Goal: Transaction & Acquisition: Obtain resource

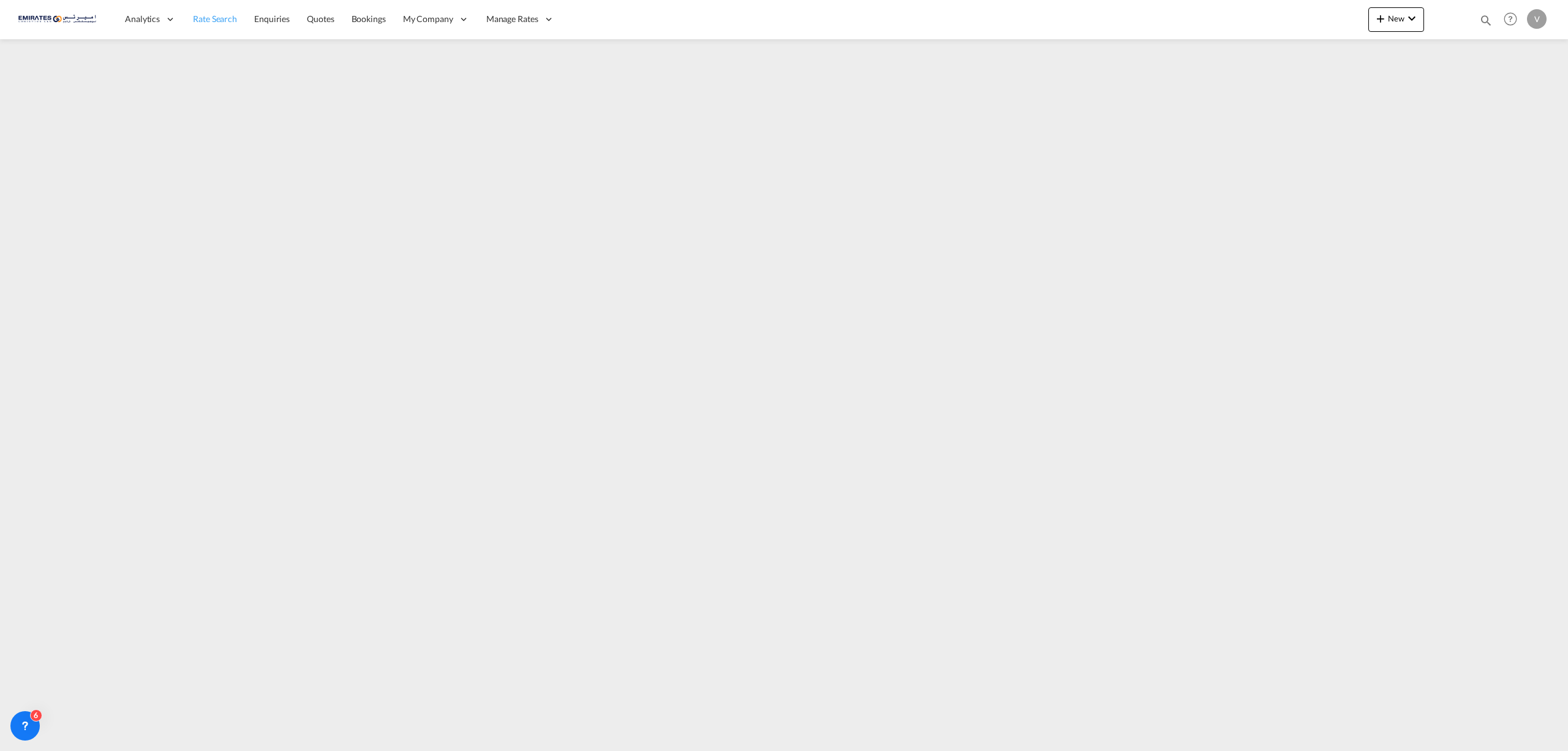
click at [211, 17] on span "Rate Search" at bounding box center [215, 19] width 44 height 11
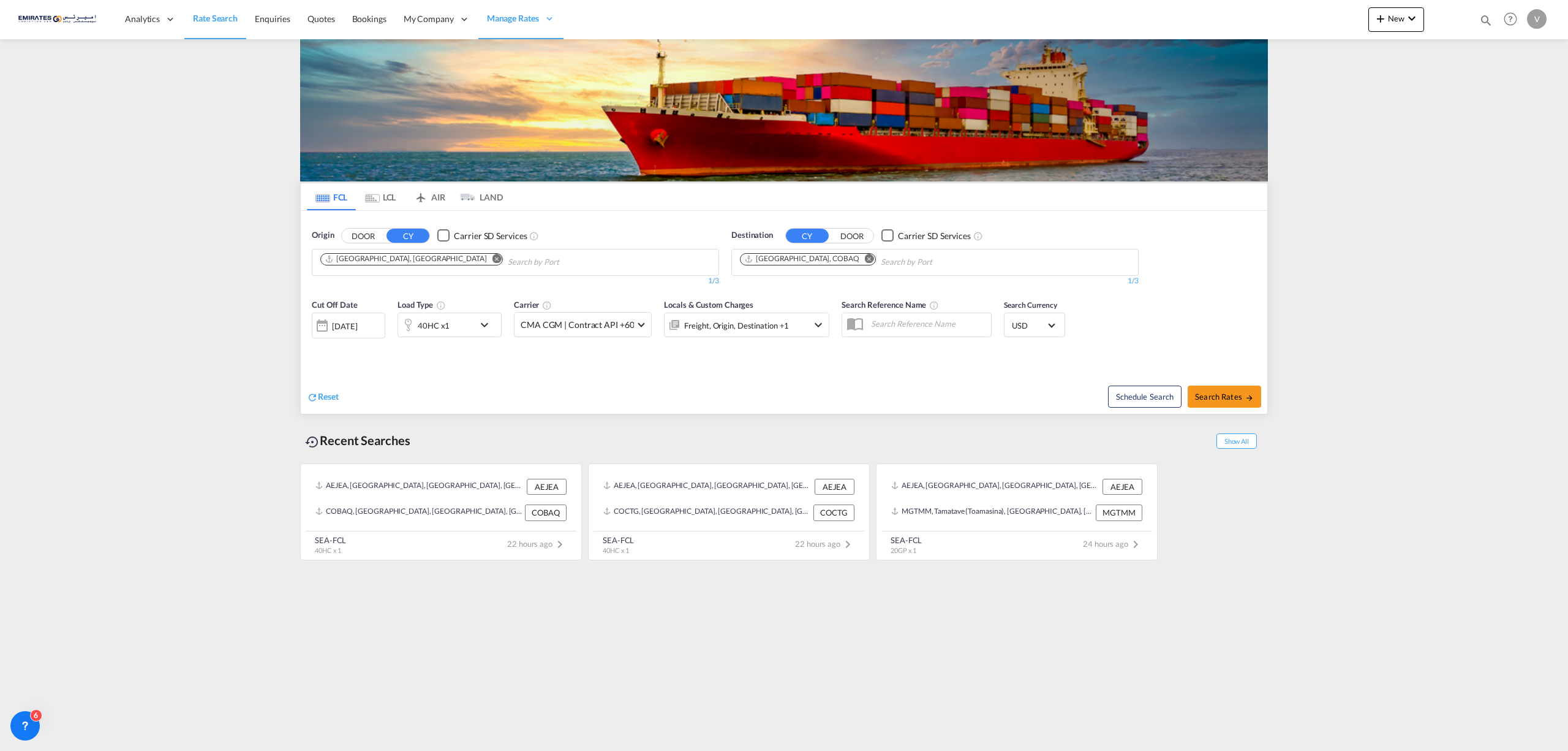
click at [492, 256] on md-icon "Remove" at bounding box center [496, 257] width 9 height 9
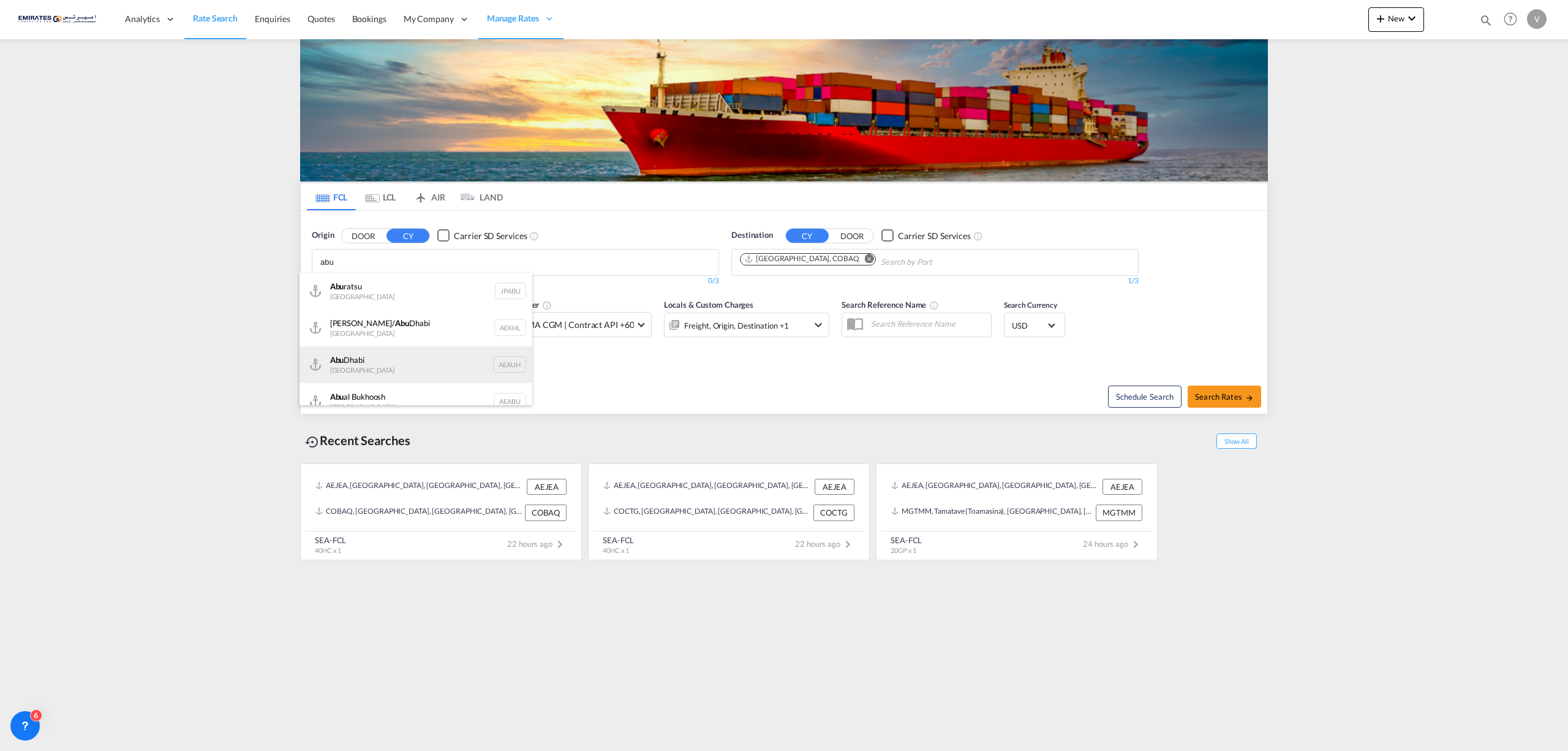
type input "abu"
click at [395, 364] on div "Abu Dhabi United Arab Emirates AEAUH" at bounding box center [416, 364] width 232 height 36
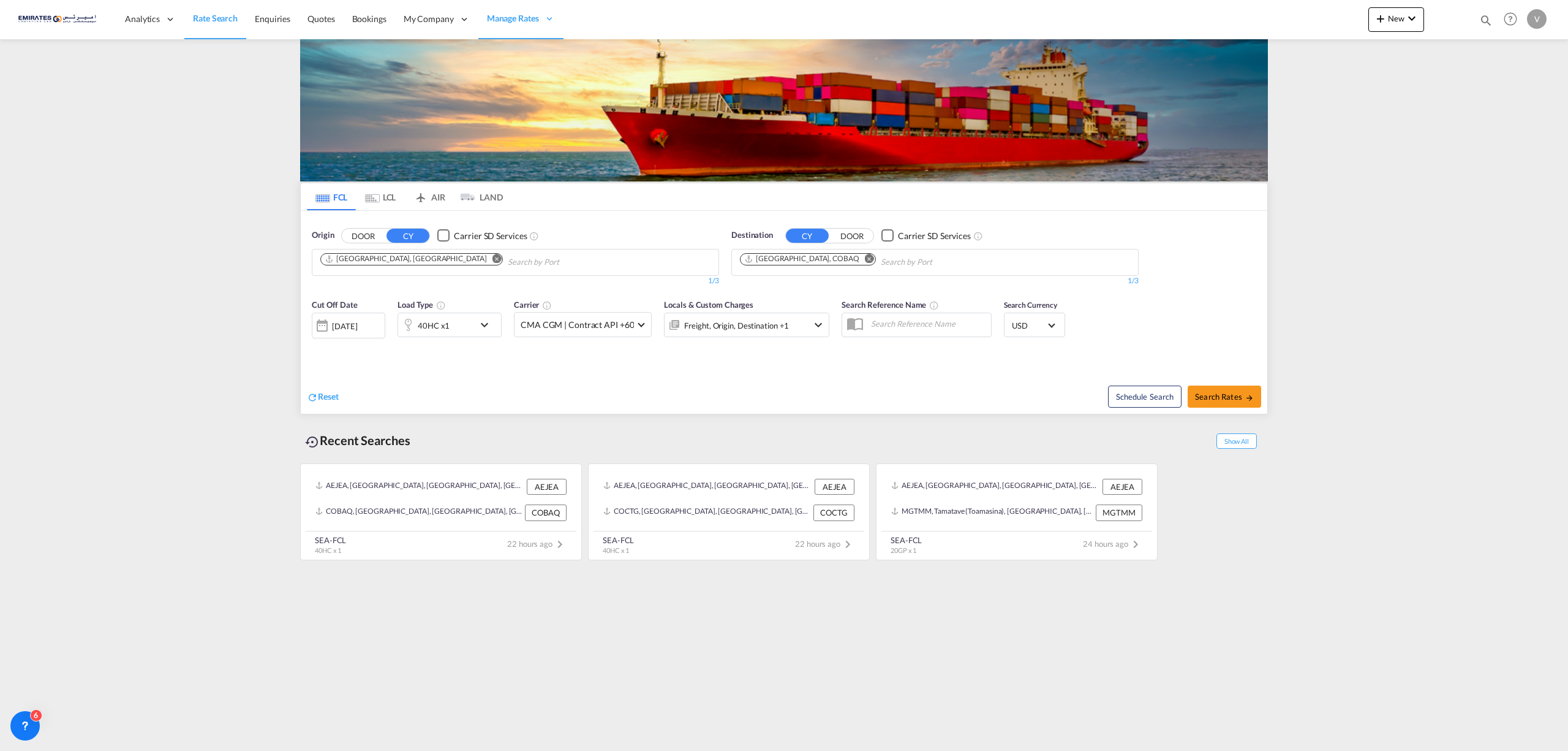
click at [865, 257] on md-icon "Remove" at bounding box center [869, 257] width 9 height 9
type input "d"
type input "tama"
click at [819, 361] on div "Tama tave (Toamasina) Madagascar MGTMM" at bounding box center [835, 364] width 232 height 36
click at [1213, 396] on span "Search Rates" at bounding box center [1224, 396] width 59 height 10
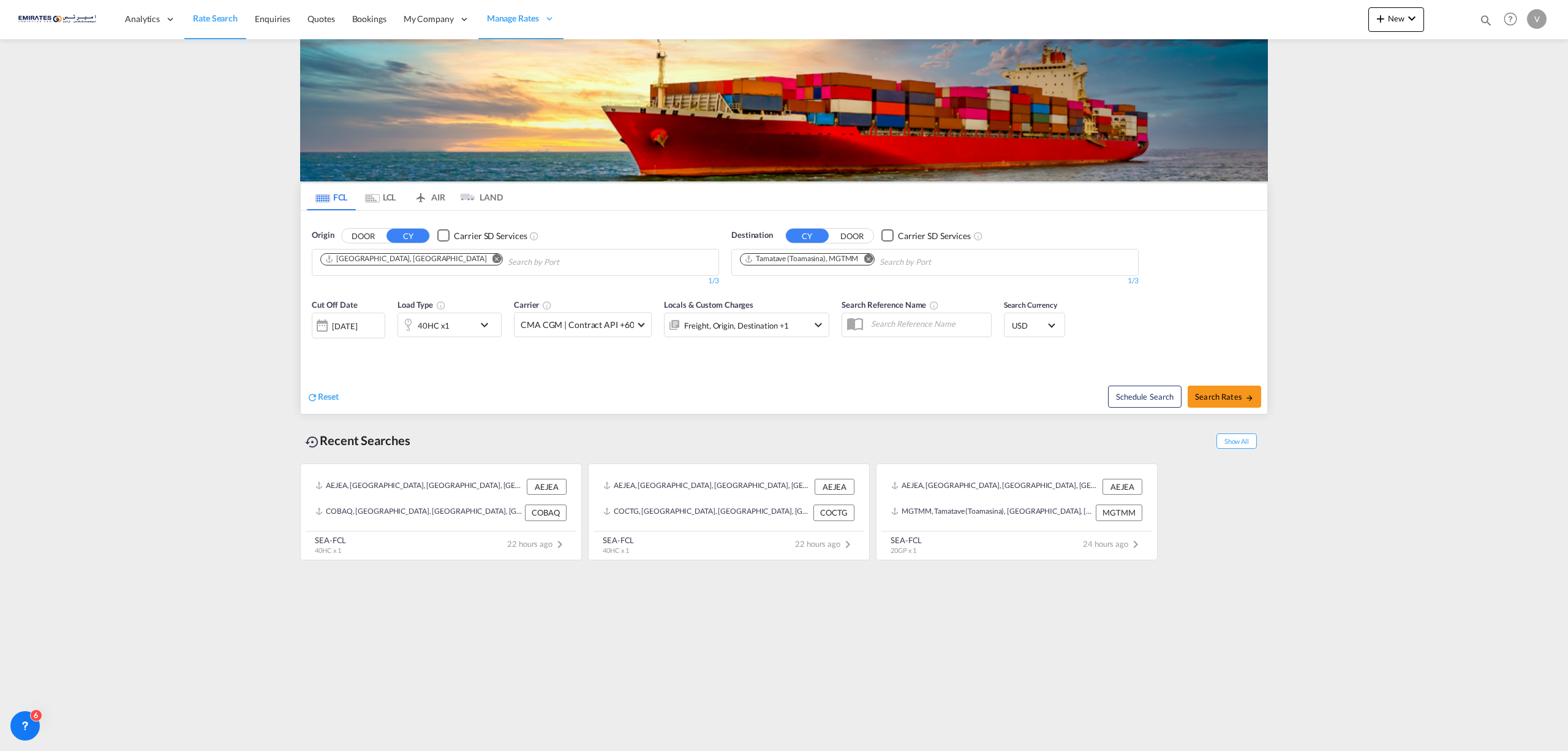
type input "AEAUH to MGTMM / 2 Oct 2025"
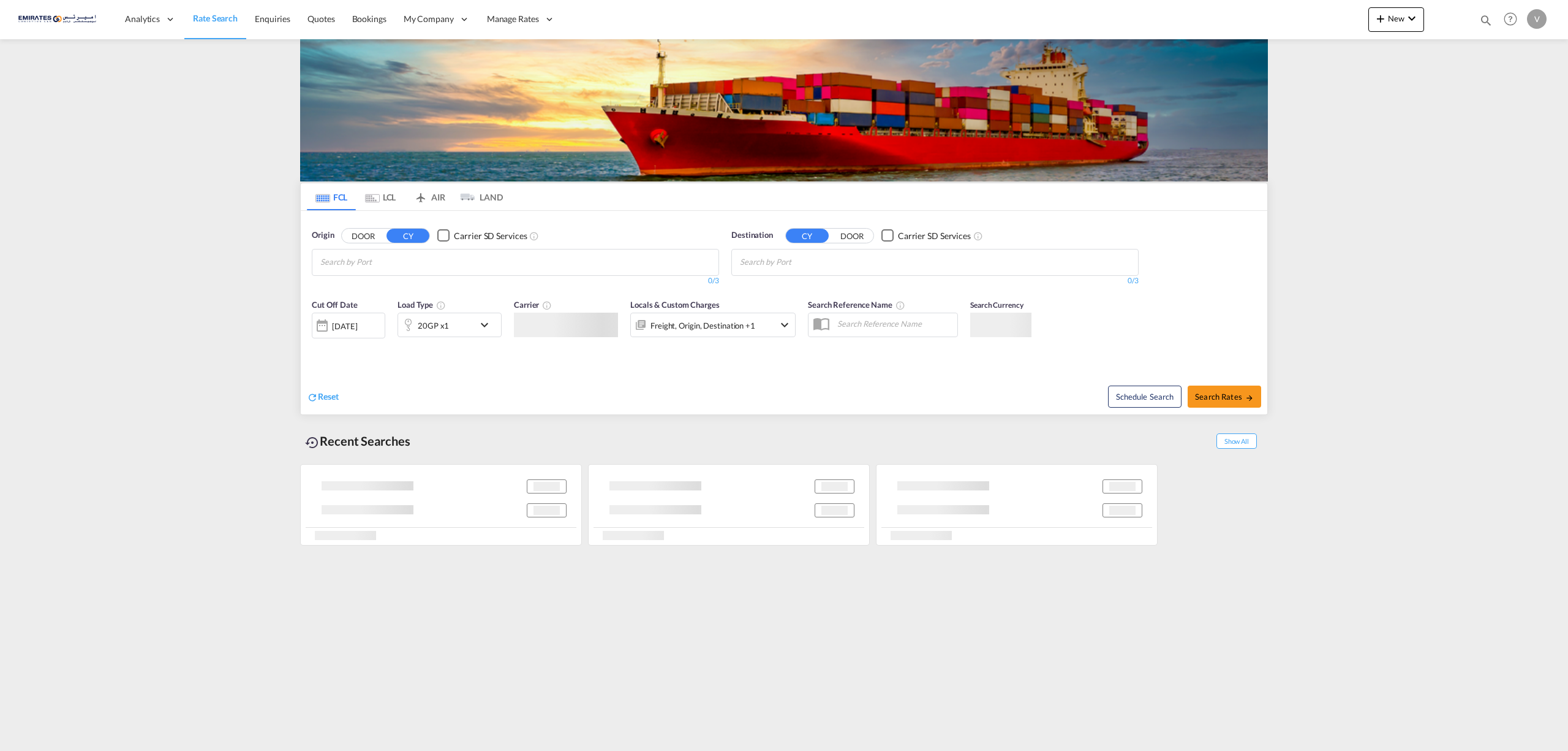
type input "[EMAIL_ADDRESS][DOMAIN_NAME]"
click at [751, 403] on div "Cut Off Date [DATE] [DATE] Load Type 20GP x1 Carrier Locals & Custom Charges Fr…" at bounding box center [783, 354] width 966 height 122
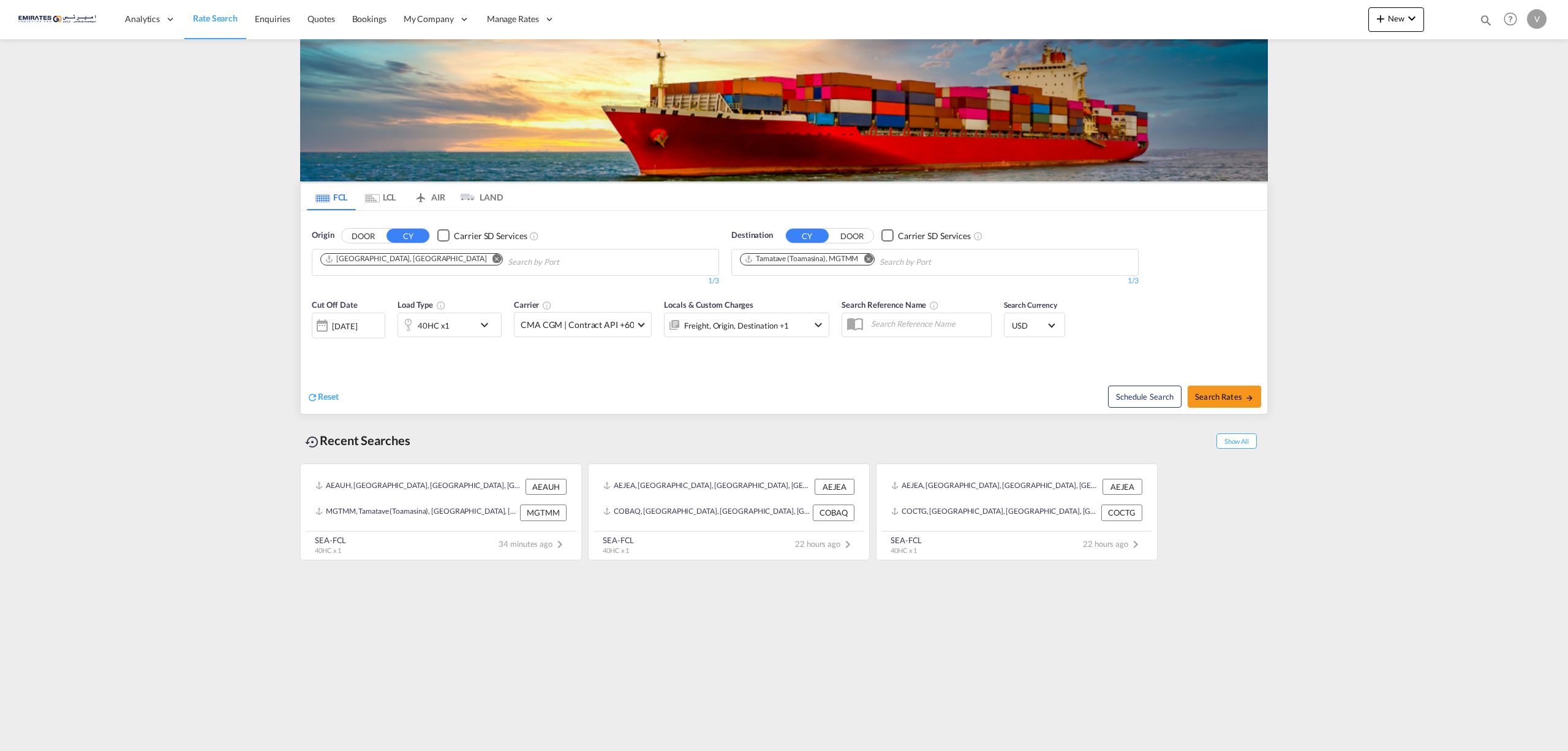
click at [866, 255] on md-icon "Remove" at bounding box center [868, 257] width 9 height 9
type input "shuai"
click at [815, 290] on div "Shuai ba [GEOGRAPHIC_DATA] [GEOGRAPHIC_DATA]" at bounding box center [835, 291] width 232 height 36
click at [1237, 397] on span "Search Rates" at bounding box center [1224, 396] width 59 height 10
type input "AEAUH to KWSAA / [DATE]"
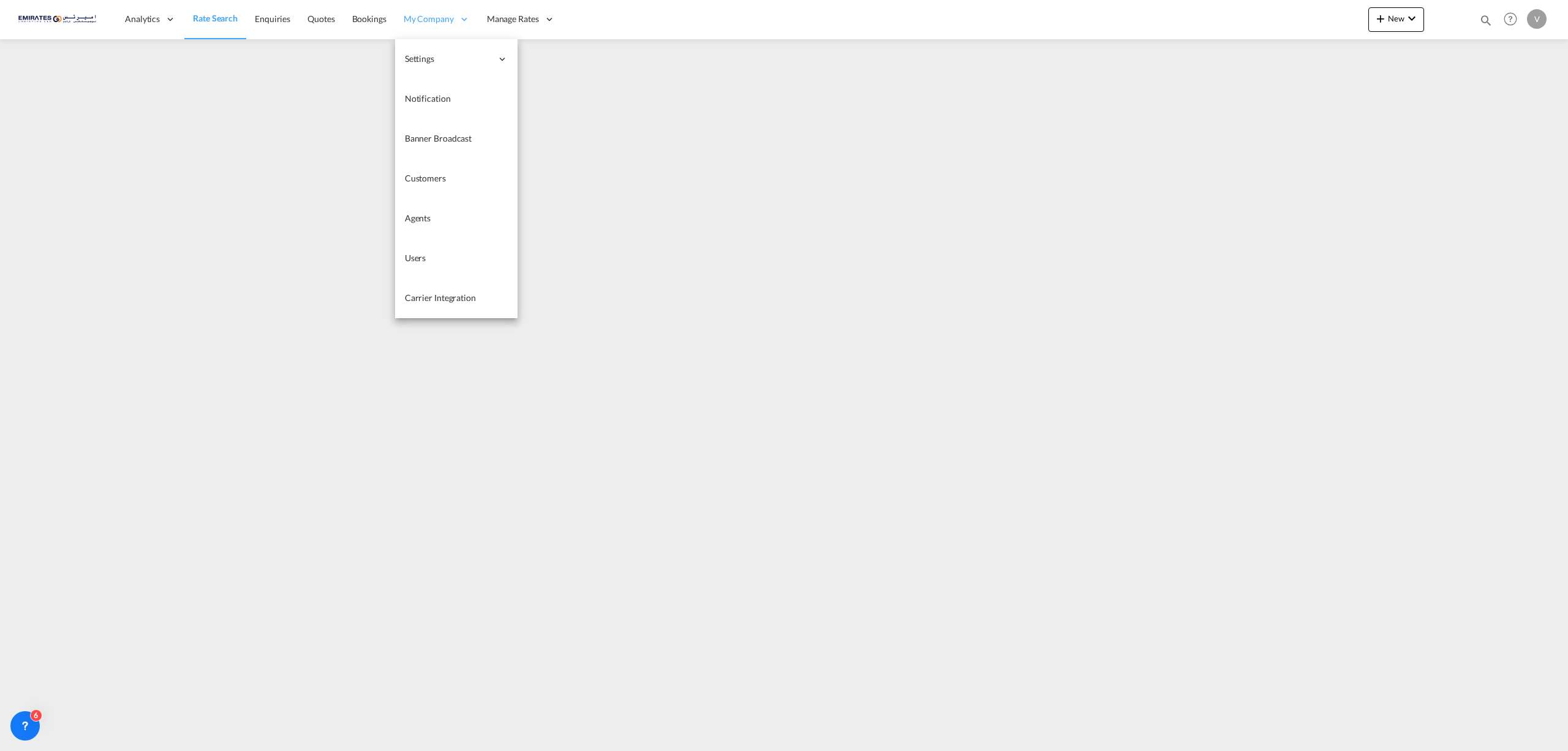
click at [418, 20] on span "My Company" at bounding box center [428, 19] width 50 height 12
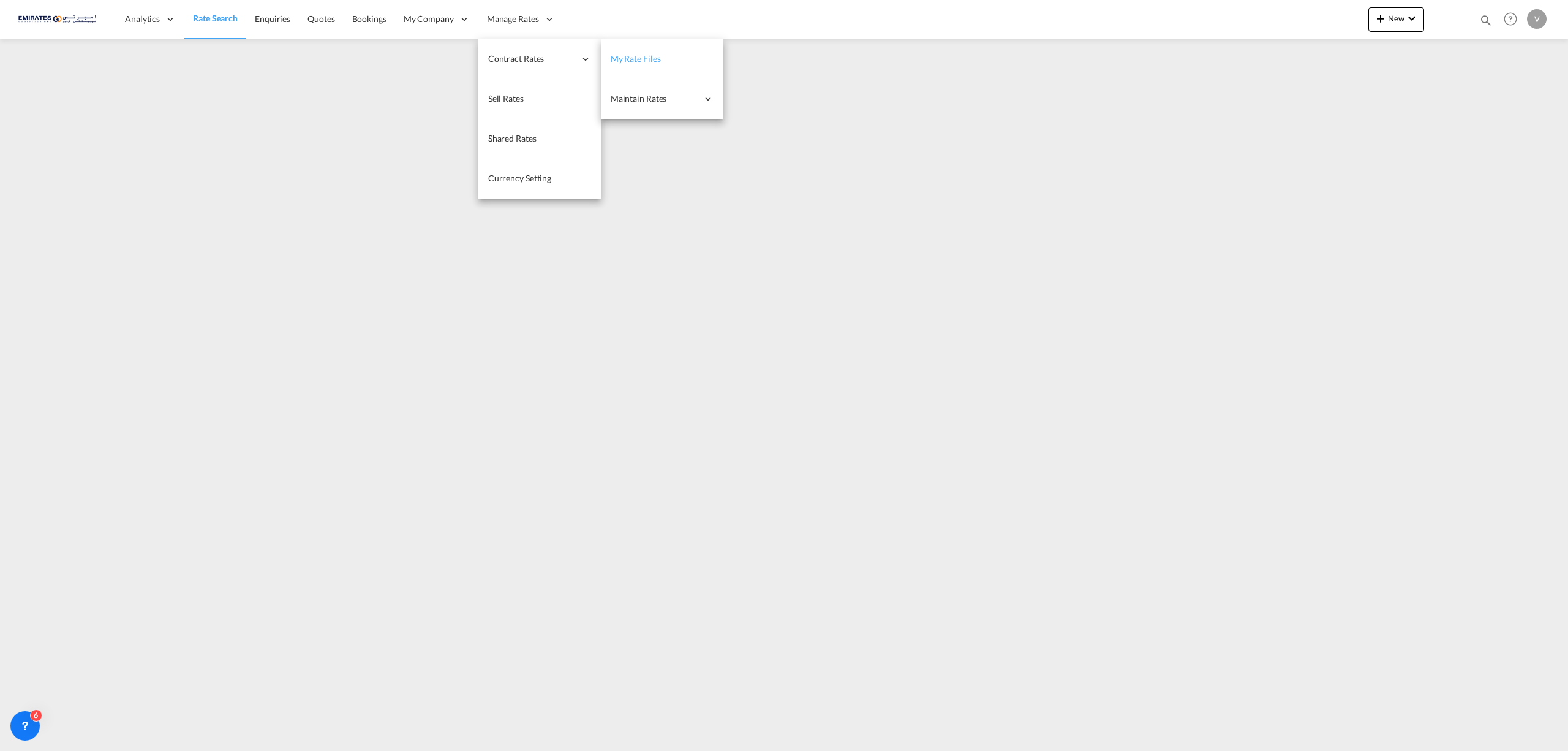
click at [631, 54] on span "My Rate Files" at bounding box center [635, 58] width 50 height 11
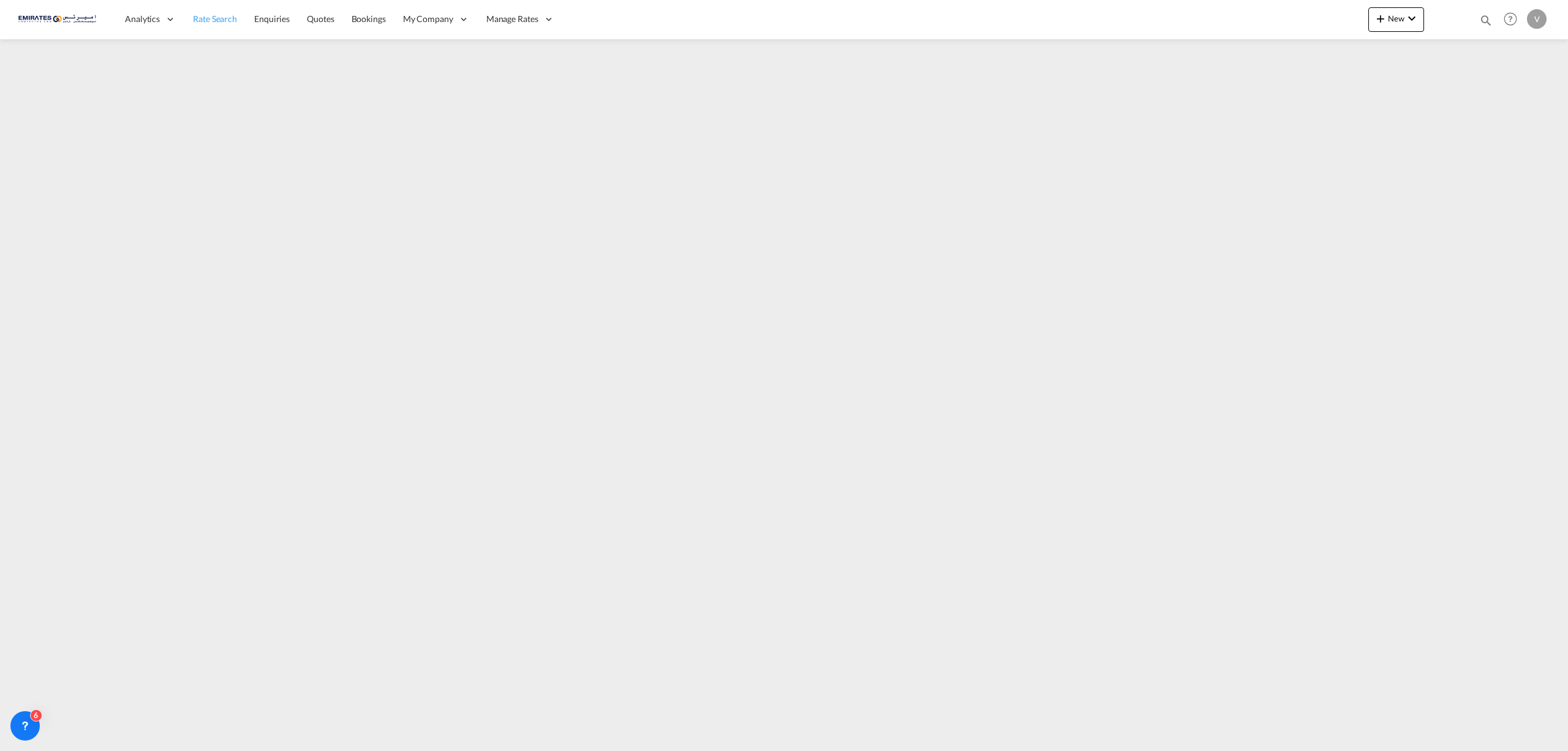
click at [219, 21] on span "Rate Search" at bounding box center [215, 19] width 44 height 11
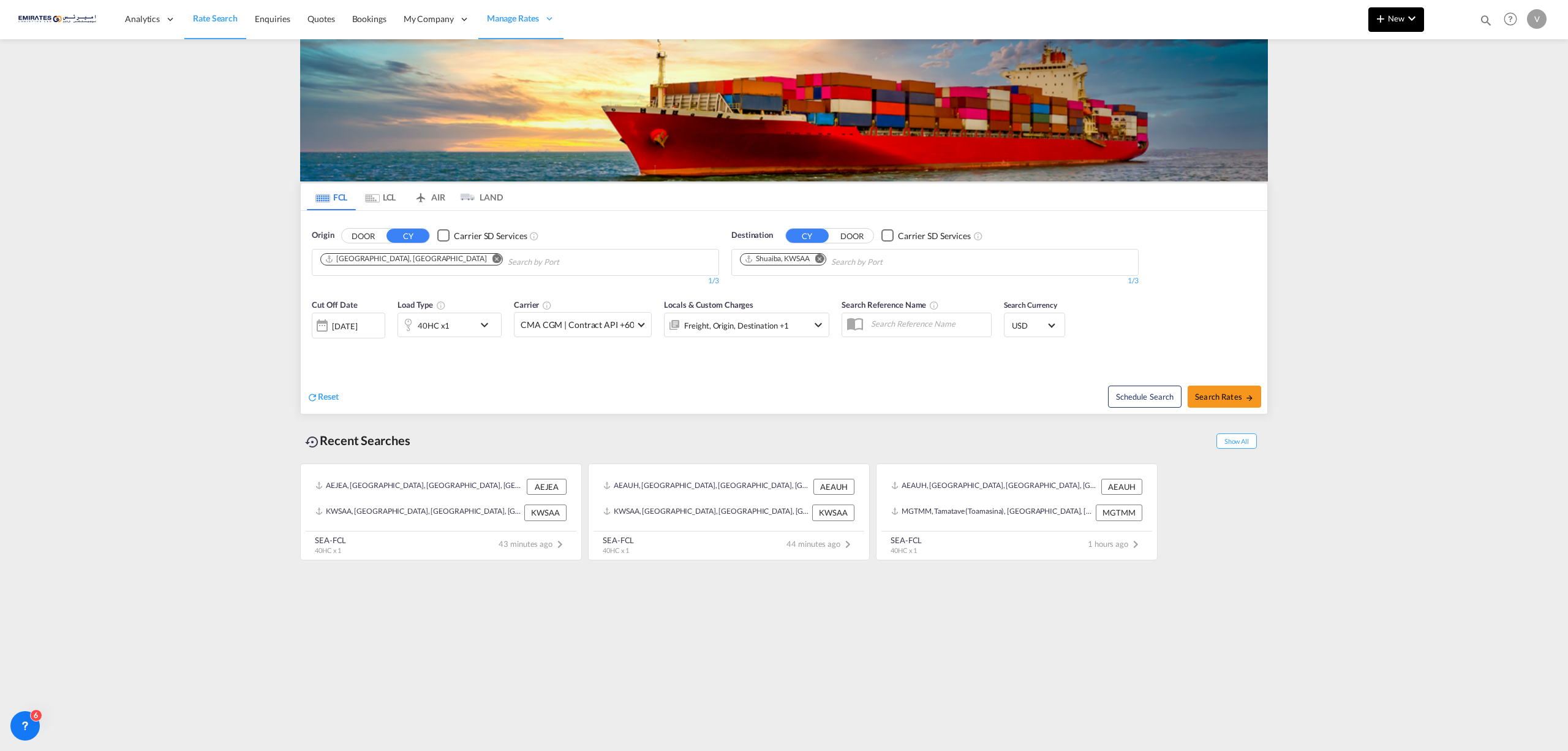
click at [1390, 19] on span "New" at bounding box center [1396, 19] width 46 height 10
click at [1365, 52] on span "Rates" at bounding box center [1364, 51] width 15 height 25
click at [1468, 86] on div "Ratesheet" at bounding box center [1463, 92] width 45 height 31
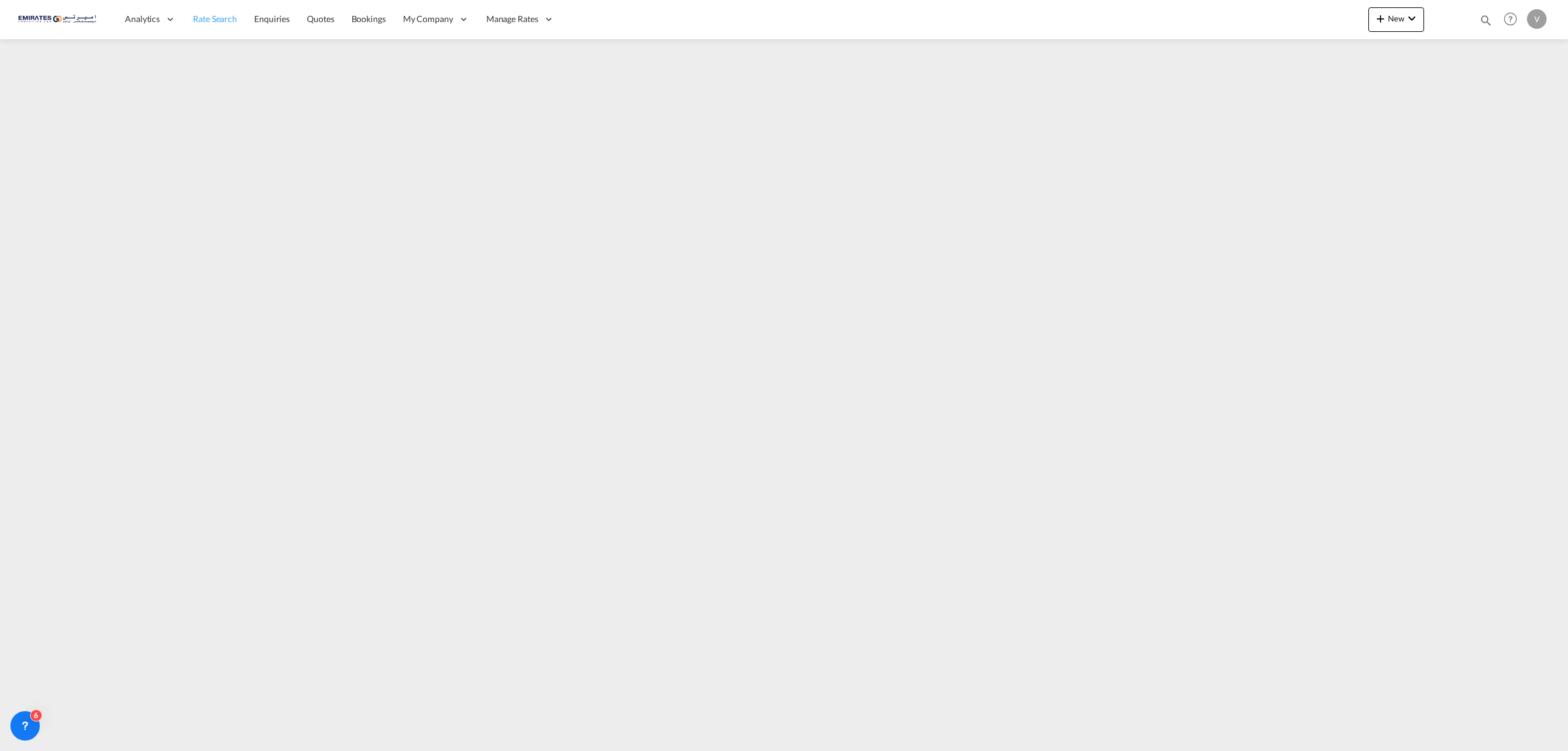
click at [212, 21] on span "Rate Search" at bounding box center [215, 19] width 44 height 11
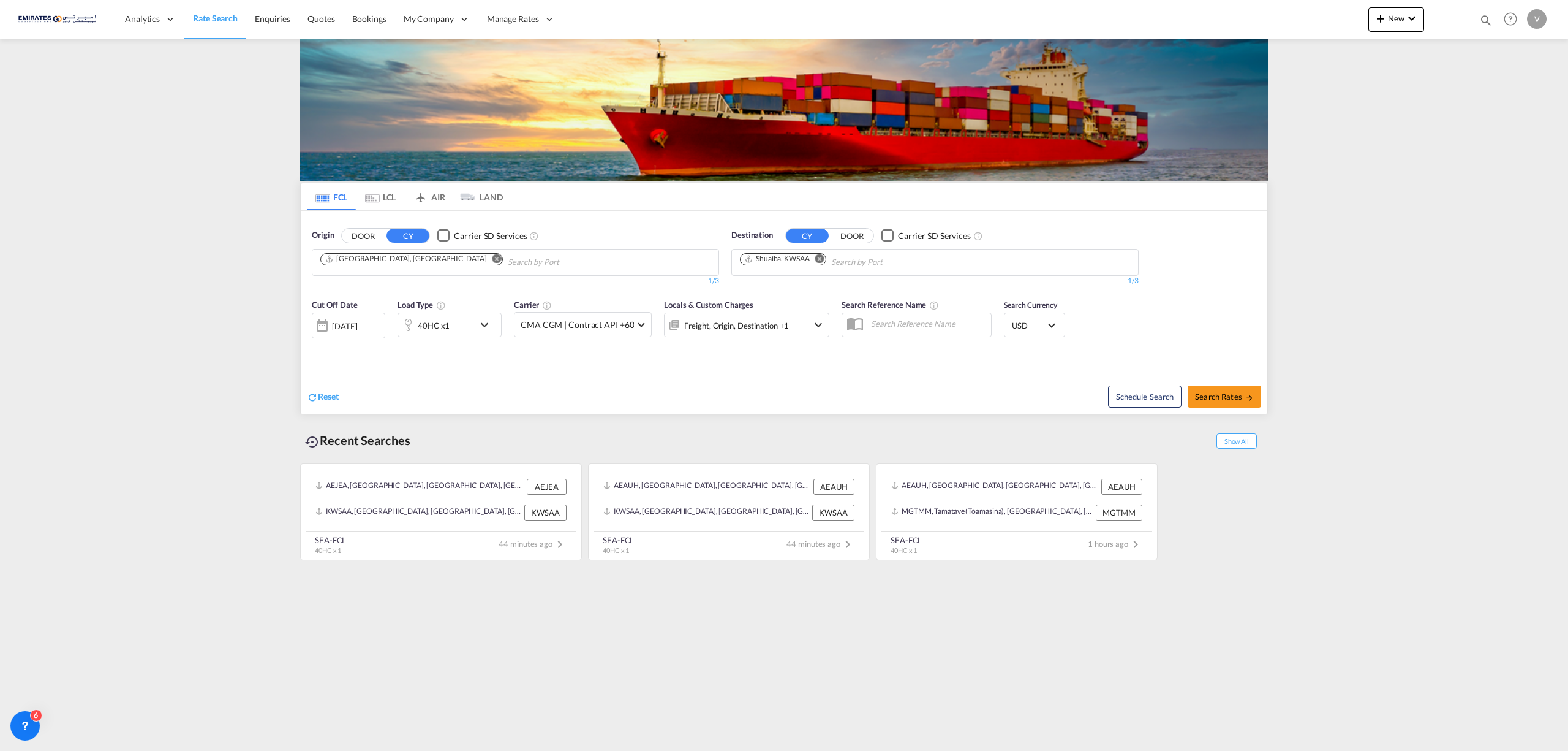
click at [819, 258] on md-icon "Remove" at bounding box center [819, 257] width 9 height 9
type input "fos su"
click at [785, 298] on div "Fos-sur-Mer [GEOGRAPHIC_DATA] [GEOGRAPHIC_DATA]" at bounding box center [835, 291] width 232 height 36
click at [1200, 398] on span "Search Rates" at bounding box center [1224, 396] width 59 height 10
type input "AEJEA to FRFOS / [DATE]"
